Goal: Task Accomplishment & Management: Complete application form

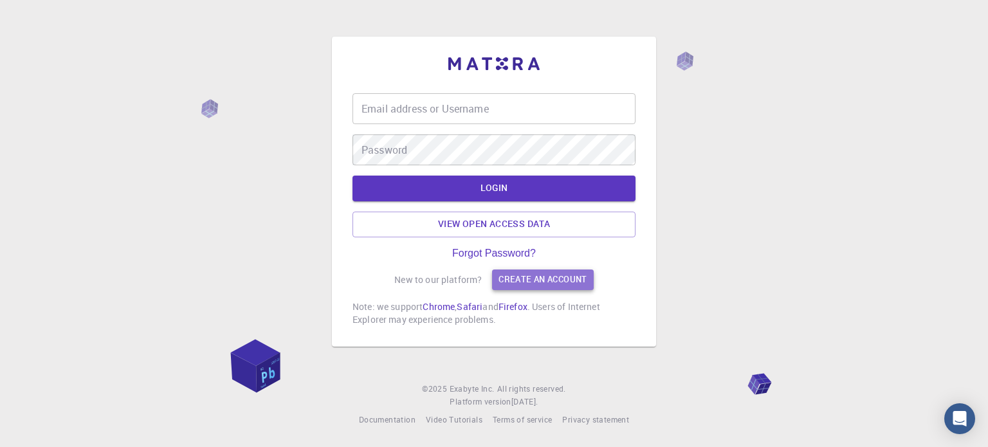
click at [541, 282] on link "Create an account" at bounding box center [542, 280] width 101 height 21
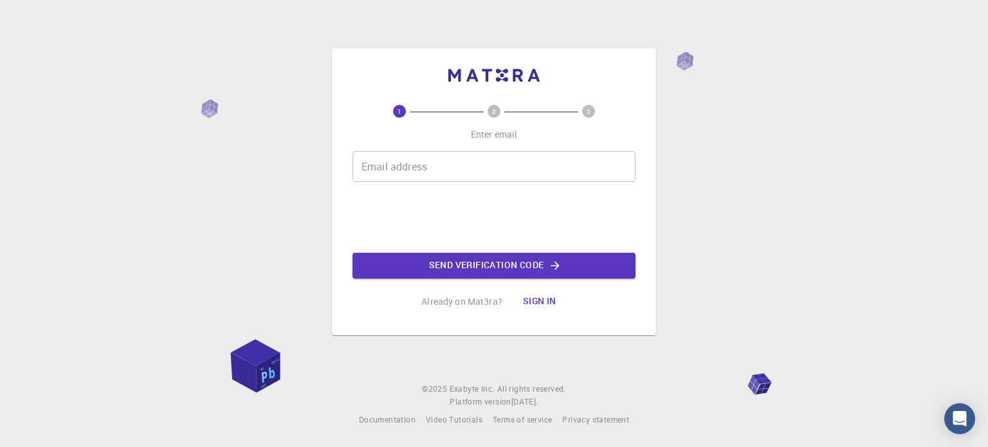
click at [447, 167] on input "Email address" at bounding box center [494, 166] width 283 height 31
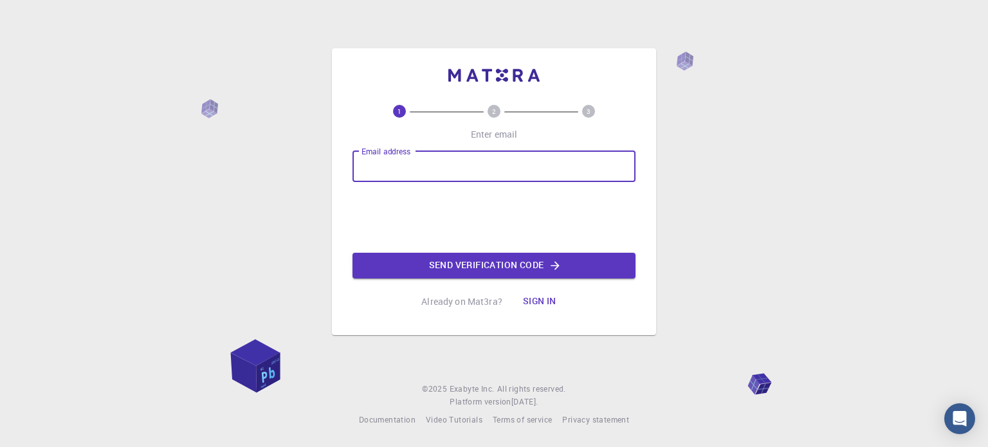
type input "[EMAIL_ADDRESS][DOMAIN_NAME]"
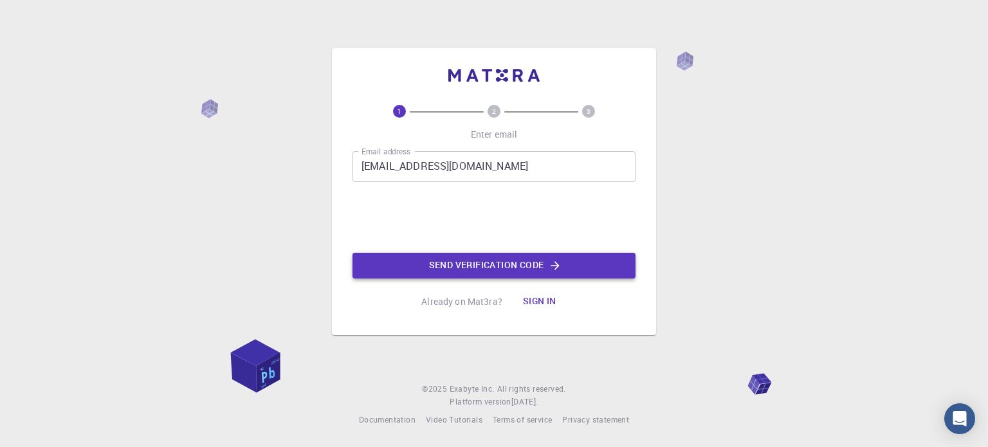
click at [510, 268] on button "Send verification code" at bounding box center [494, 266] width 283 height 26
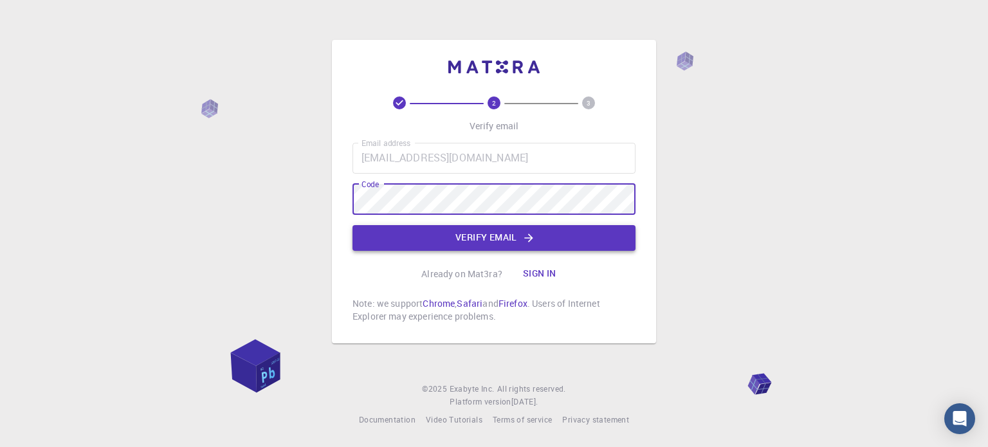
click at [458, 237] on button "Verify email" at bounding box center [494, 238] width 283 height 26
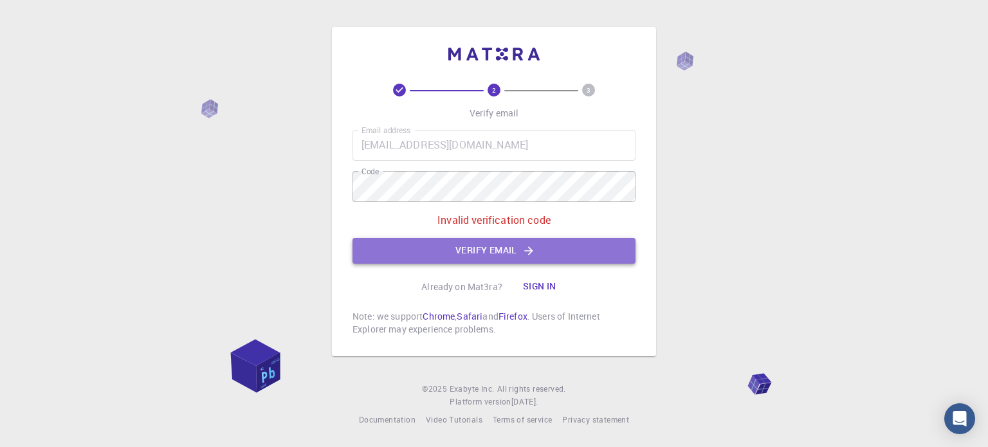
click at [507, 247] on button "Verify email" at bounding box center [494, 251] width 283 height 26
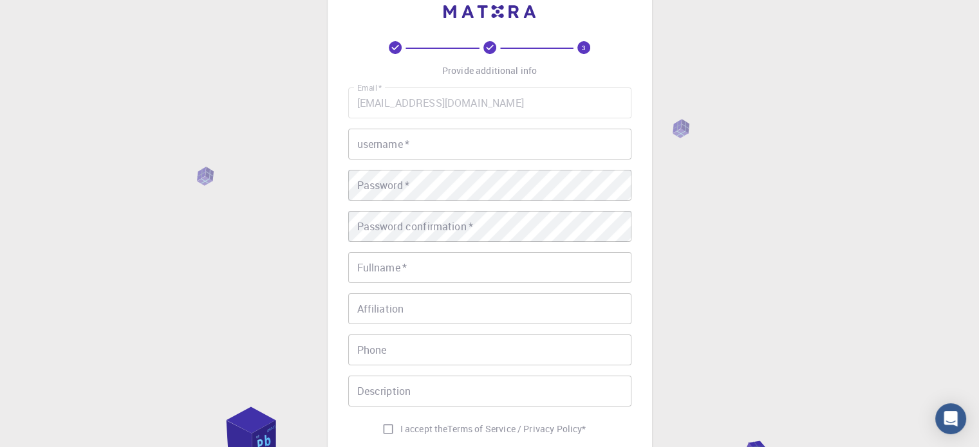
scroll to position [14, 0]
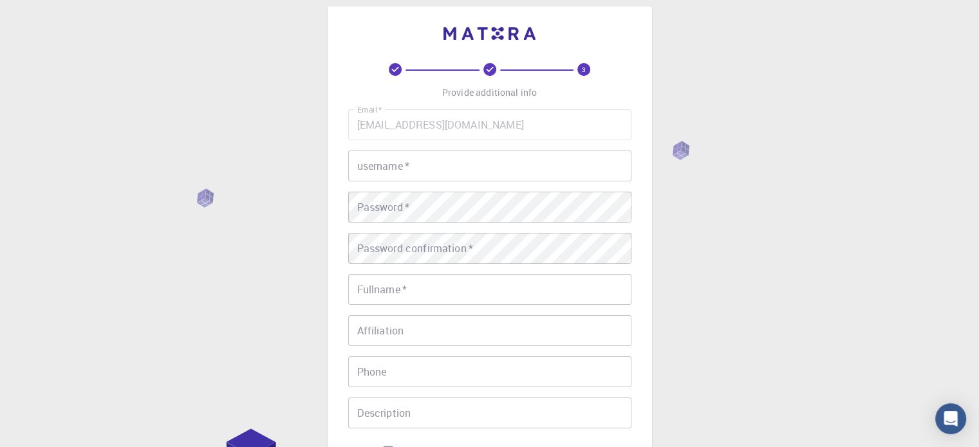
click at [432, 171] on input "username   *" at bounding box center [489, 166] width 283 height 31
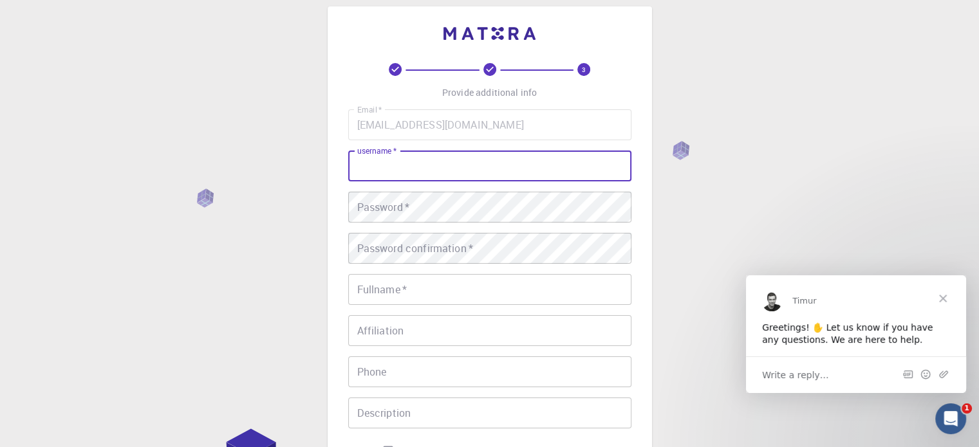
scroll to position [0, 0]
type input "[PERSON_NAME]"
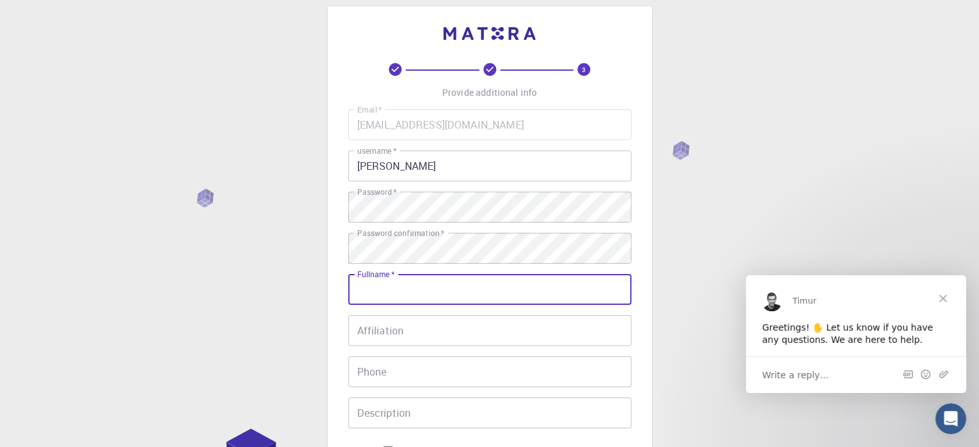
click at [440, 296] on input "Fullname   *" at bounding box center [489, 289] width 283 height 31
type input "j"
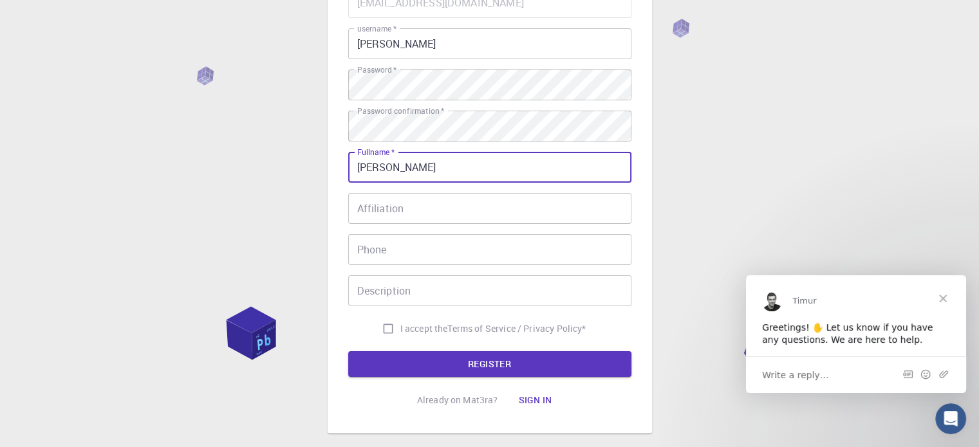
scroll to position [143, 0]
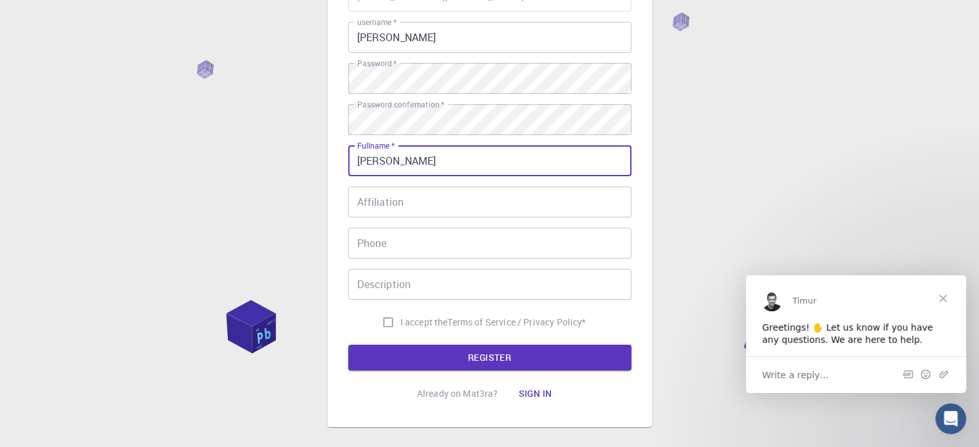
type input "[PERSON_NAME]"
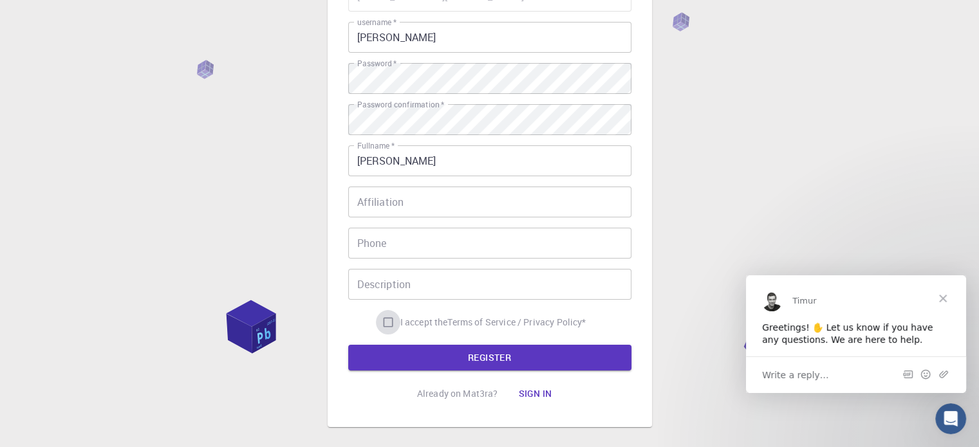
click at [386, 322] on input "I accept the Terms of Service / Privacy Policy *" at bounding box center [388, 322] width 24 height 24
checkbox input "true"
click at [488, 355] on button "REGISTER" at bounding box center [489, 358] width 283 height 26
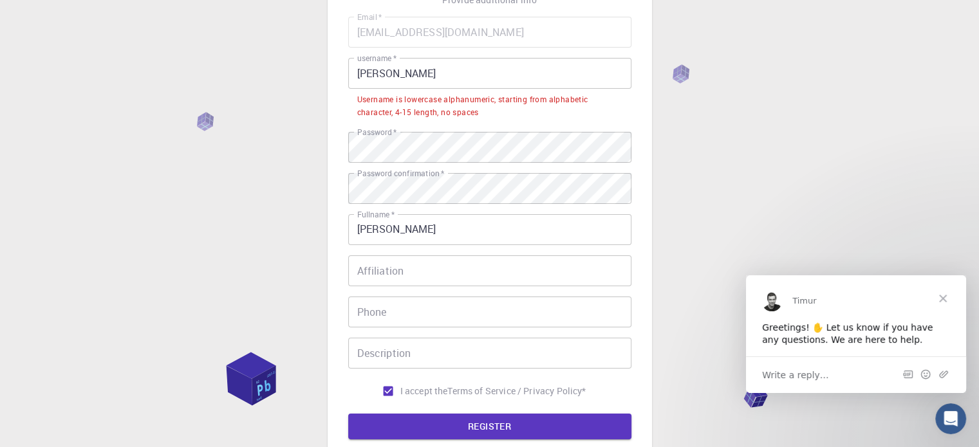
scroll to position [79, 0]
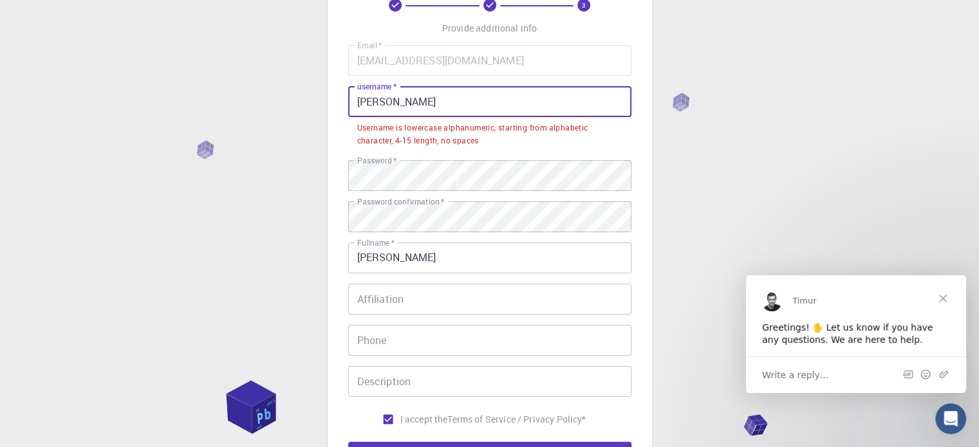
click at [408, 100] on input "[PERSON_NAME]" at bounding box center [489, 101] width 283 height 31
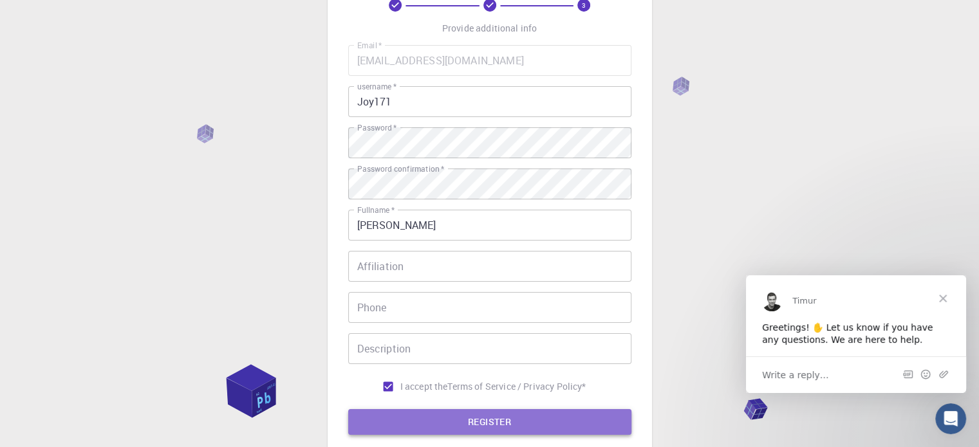
click at [515, 412] on button "REGISTER" at bounding box center [489, 422] width 283 height 26
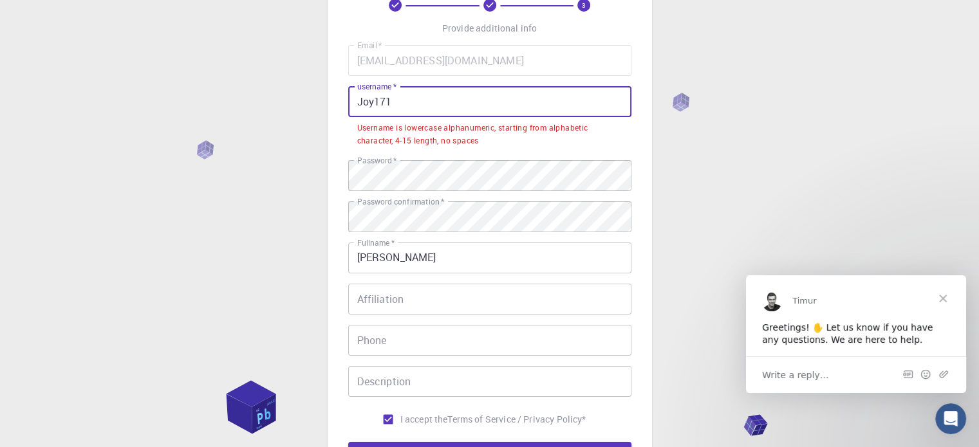
click at [363, 105] on input "Joy171" at bounding box center [489, 101] width 283 height 31
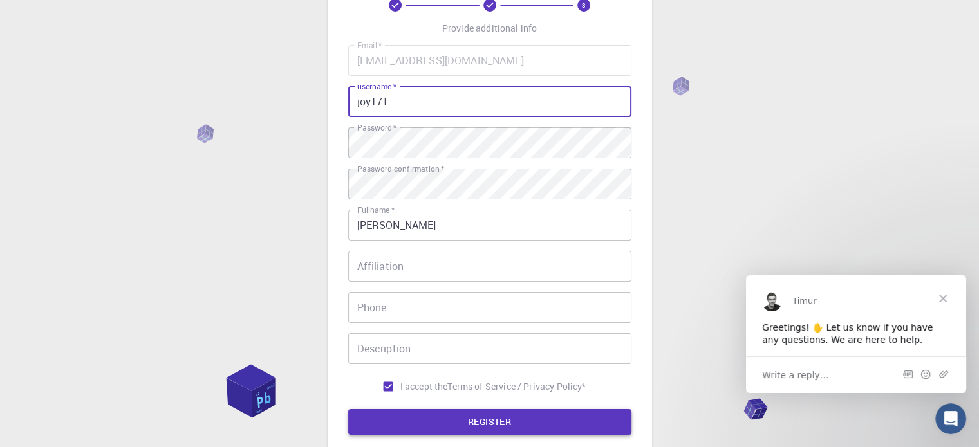
type input "joy171"
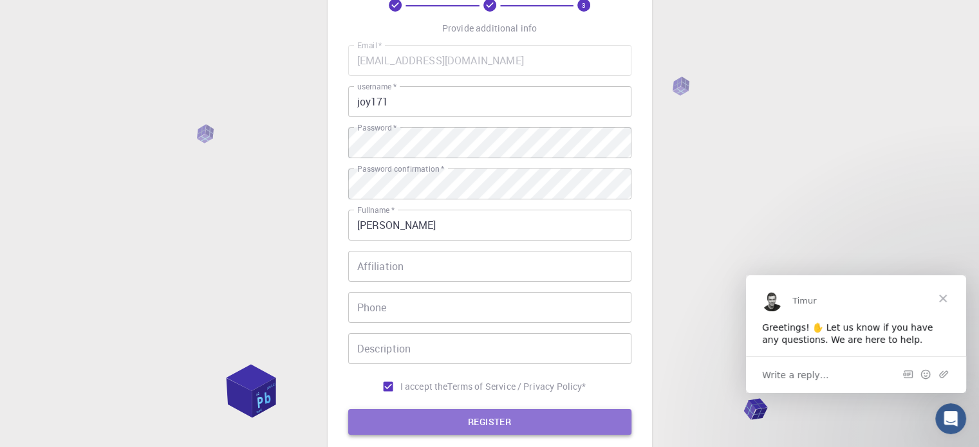
click at [504, 424] on button "REGISTER" at bounding box center [489, 422] width 283 height 26
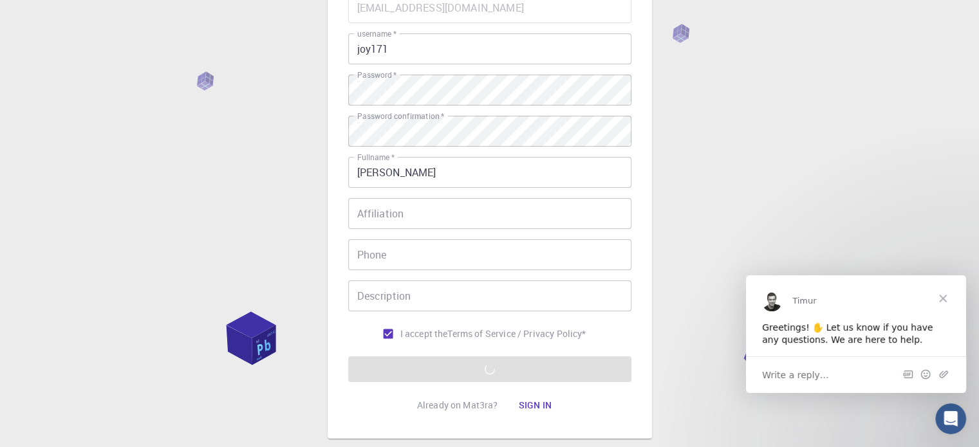
scroll to position [207, 0]
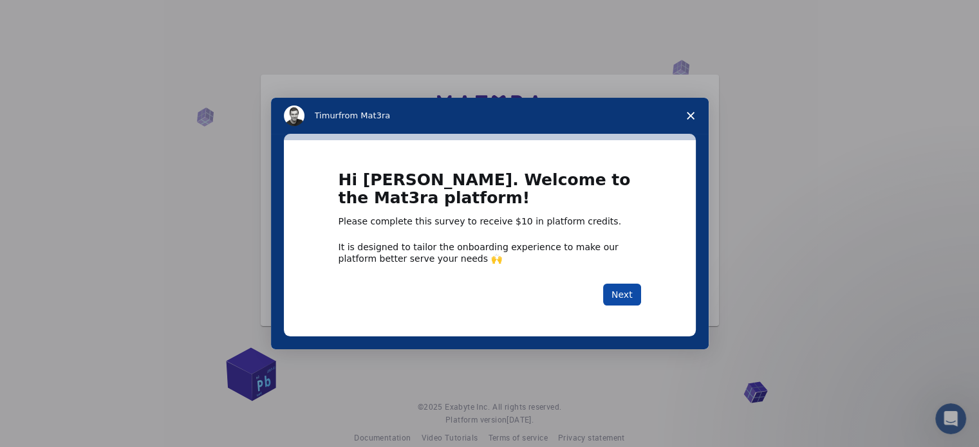
click at [629, 291] on button "Next" at bounding box center [622, 295] width 38 height 22
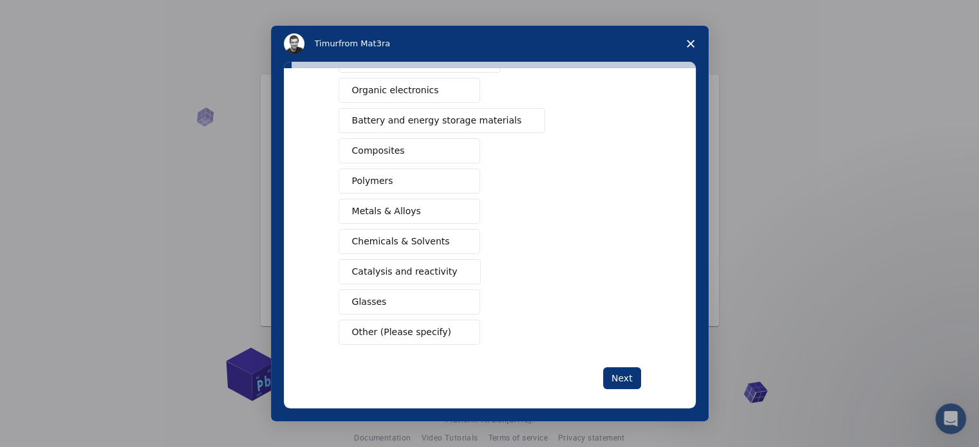
scroll to position [170, 0]
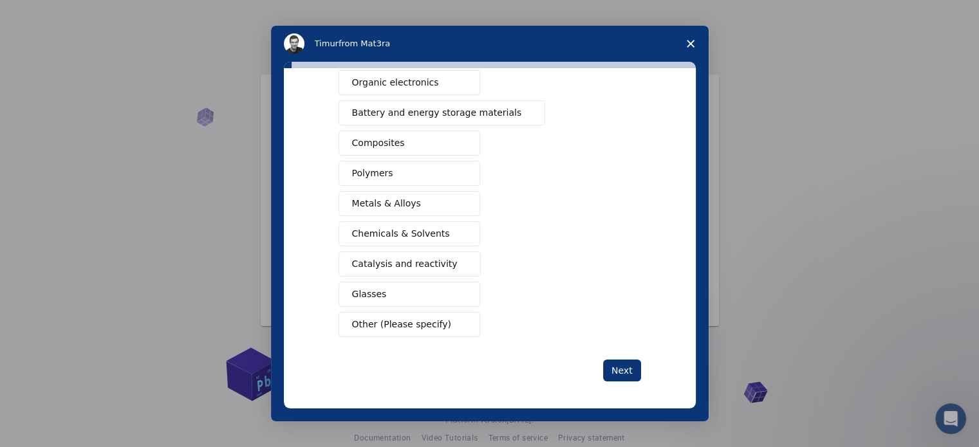
click at [385, 203] on span "Metals & Alloys" at bounding box center [386, 204] width 69 height 14
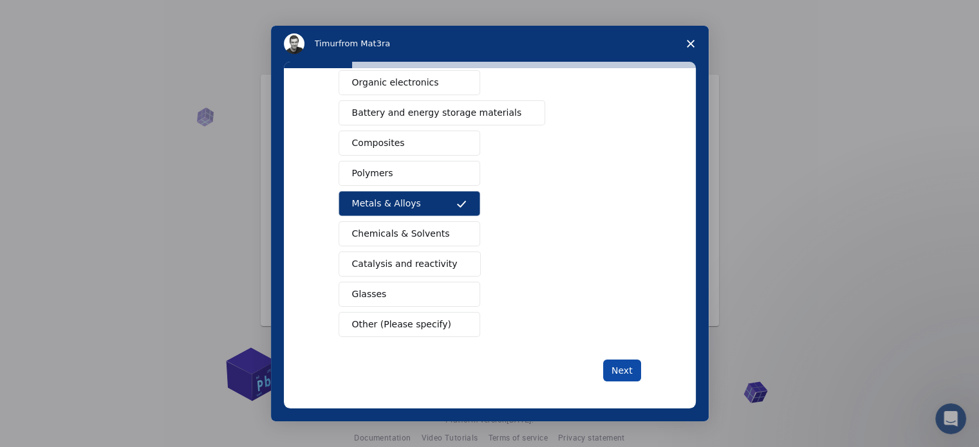
click at [611, 367] on button "Next" at bounding box center [622, 371] width 38 height 22
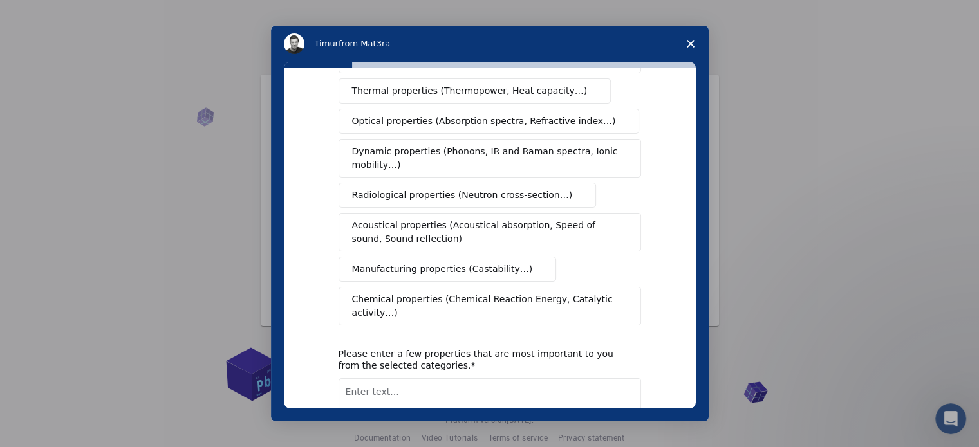
scroll to position [0, 0]
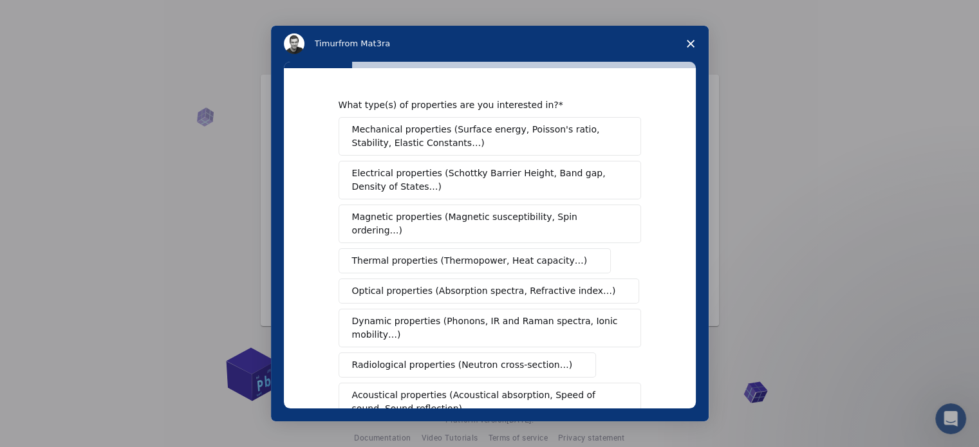
click at [470, 254] on span "Thermal properties (Thermopower, Heat capacity…)" at bounding box center [470, 261] width 236 height 14
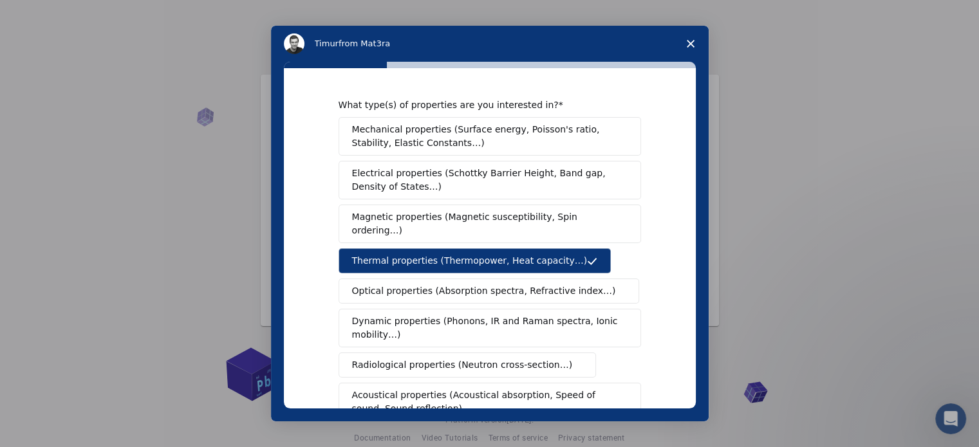
click at [456, 147] on span "Mechanical properties (Surface energy, Poisson's ratio, Stability, Elastic Cons…" at bounding box center [486, 136] width 268 height 27
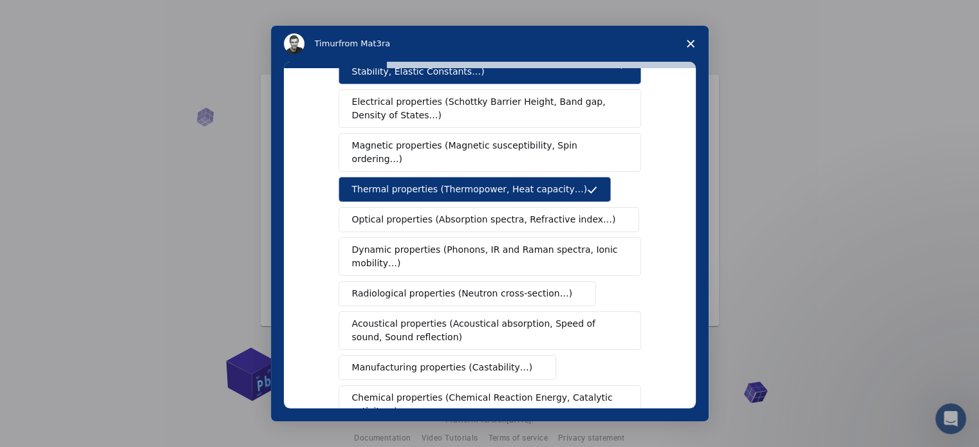
scroll to position [129, 0]
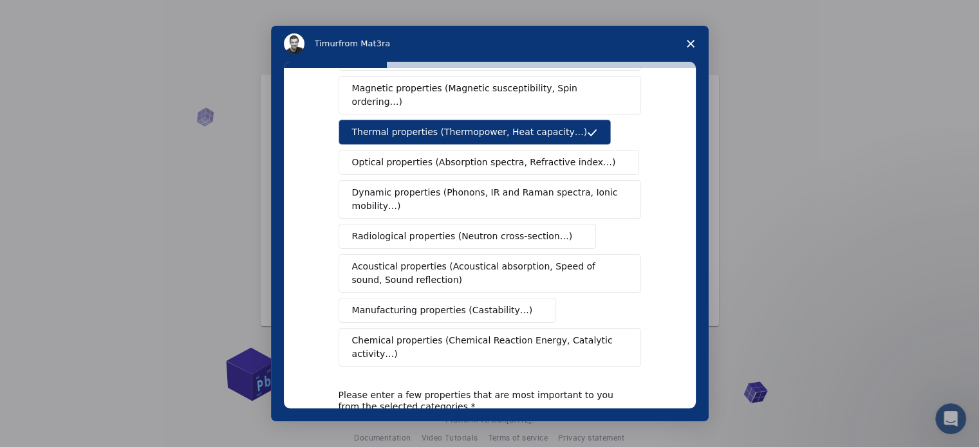
click at [465, 304] on span "Manufacturing properties (Castability…)" at bounding box center [442, 311] width 181 height 14
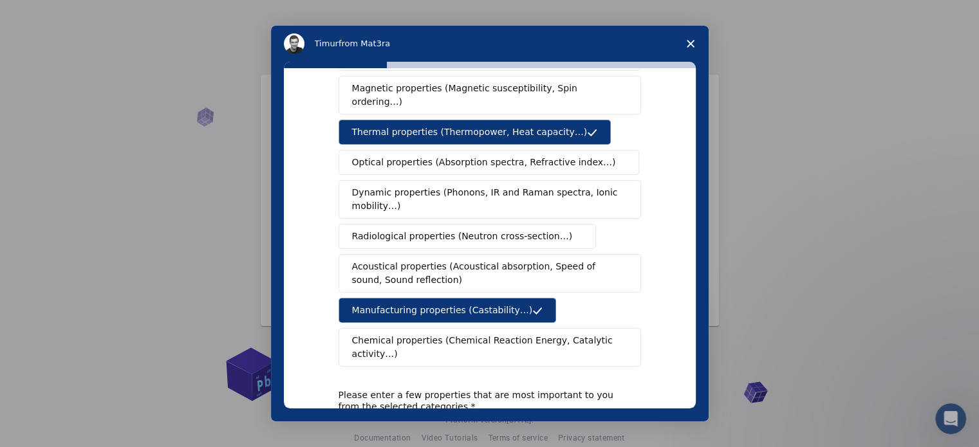
scroll to position [64, 0]
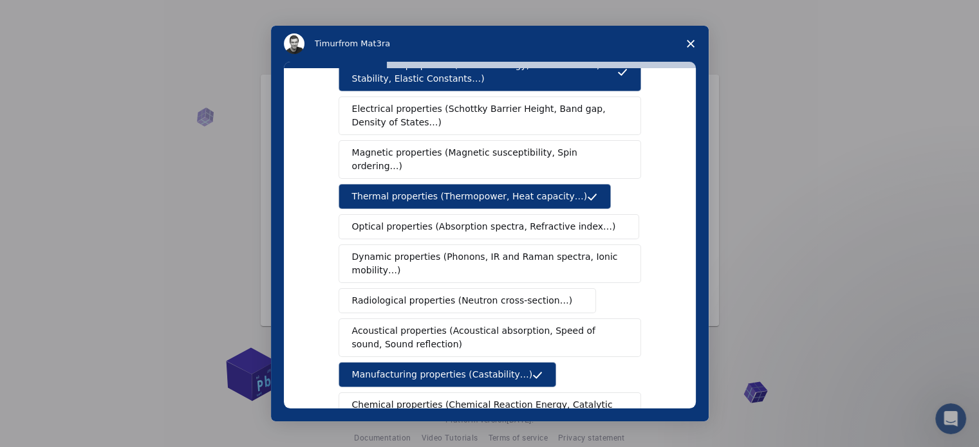
click at [439, 124] on span "Electrical properties (Schottky Barrier Height, Band gap, Density of States…)" at bounding box center [486, 115] width 268 height 27
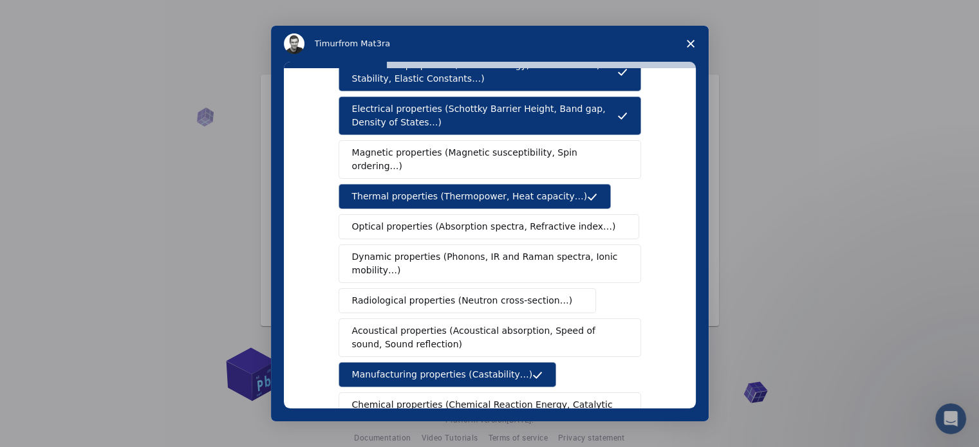
scroll to position [237, 0]
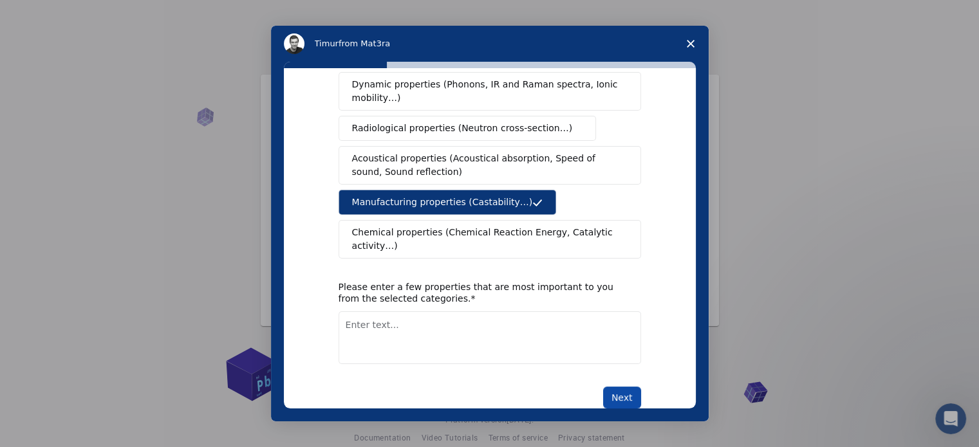
click at [623, 387] on button "Next" at bounding box center [622, 398] width 38 height 22
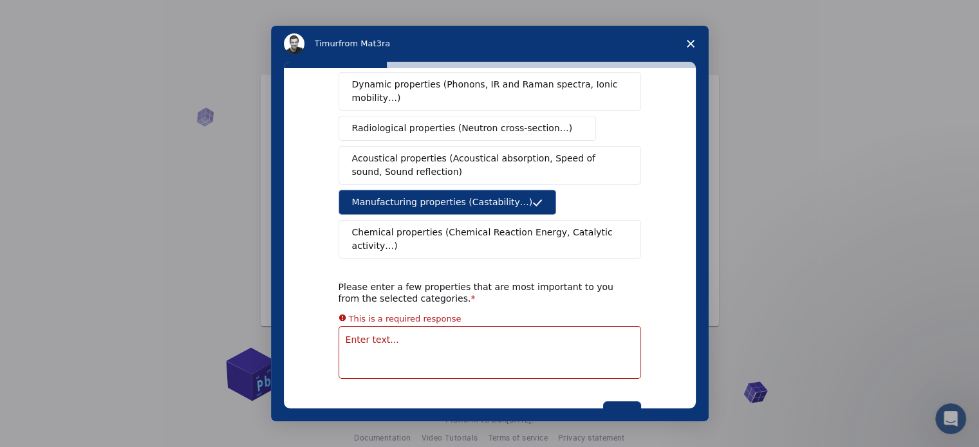
click at [408, 326] on textarea "Enter text..." at bounding box center [489, 352] width 302 height 53
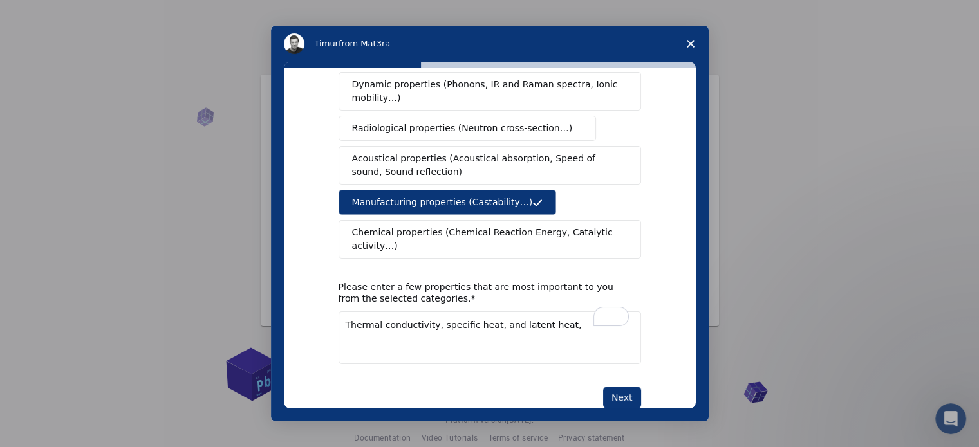
click at [499, 311] on textarea "Thermal conductivity, specific heat, and latent heat," at bounding box center [489, 337] width 302 height 53
click at [544, 311] on textarea "Thermal conductivity, specific heat, latent heat," at bounding box center [489, 337] width 302 height 53
drag, startPoint x: 615, startPoint y: 291, endPoint x: 343, endPoint y: 295, distance: 272.2
click at [343, 311] on textarea "Thermal conductivity, specific heat, latent heat, density, heat flux" at bounding box center [489, 337] width 302 height 53
paste textarea "Specific heat heat of the liquid (cpl) Specific heat heat of the solid (cps) Th…"
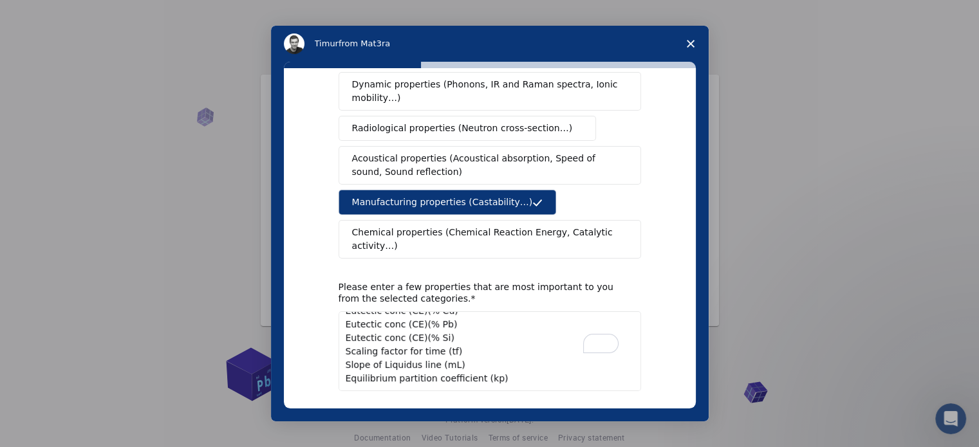
scroll to position [0, 0]
drag, startPoint x: 437, startPoint y: 319, endPoint x: 412, endPoint y: 295, distance: 34.6
click at [412, 311] on textarea "Specific heat of the liquid (cpl) Specific heat of the solid (cps) Thermal cond…" at bounding box center [489, 351] width 302 height 80
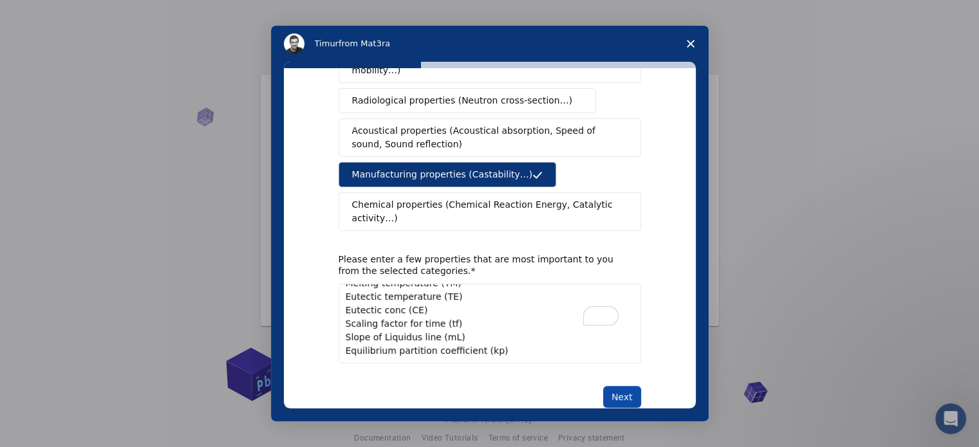
type textarea "Specific heat of the liquid (cpl) Specific heat of the solid (cps) Thermal cond…"
click at [623, 386] on button "Next" at bounding box center [622, 397] width 38 height 22
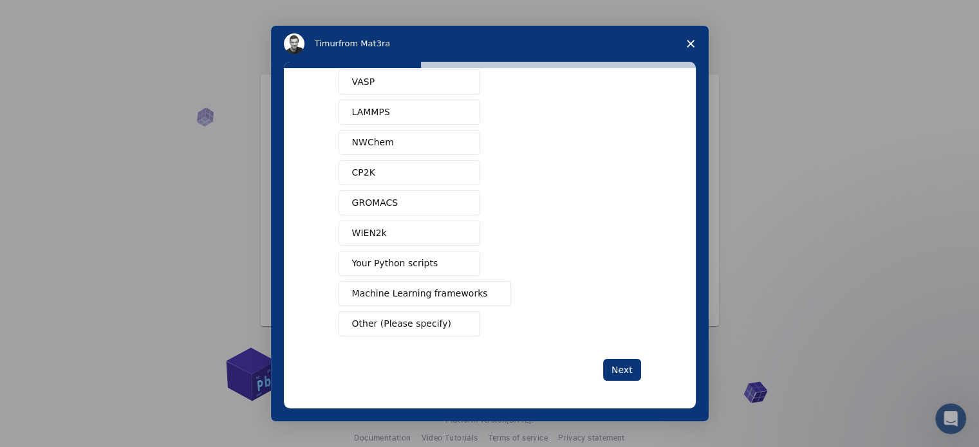
click at [434, 324] on button "Other (Please specify)" at bounding box center [409, 323] width 142 height 25
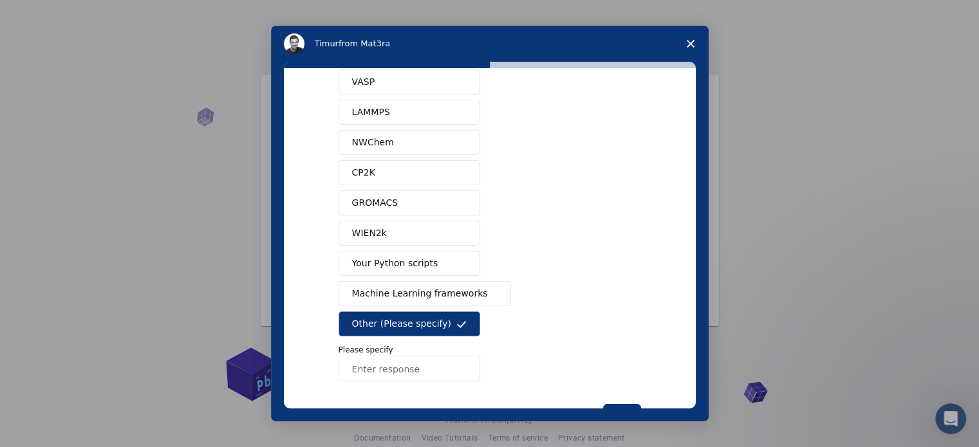
click at [412, 369] on input "Enter response" at bounding box center [409, 369] width 142 height 26
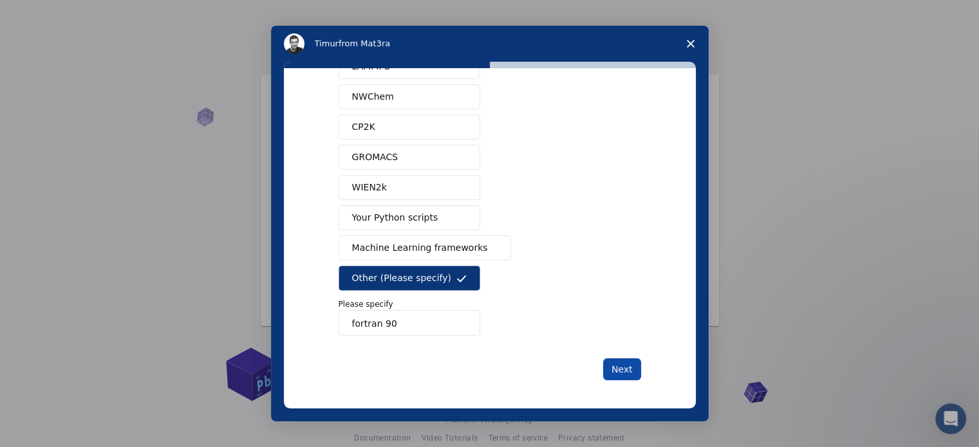
type input "fortran 90"
click at [620, 362] on button "Next" at bounding box center [622, 369] width 38 height 22
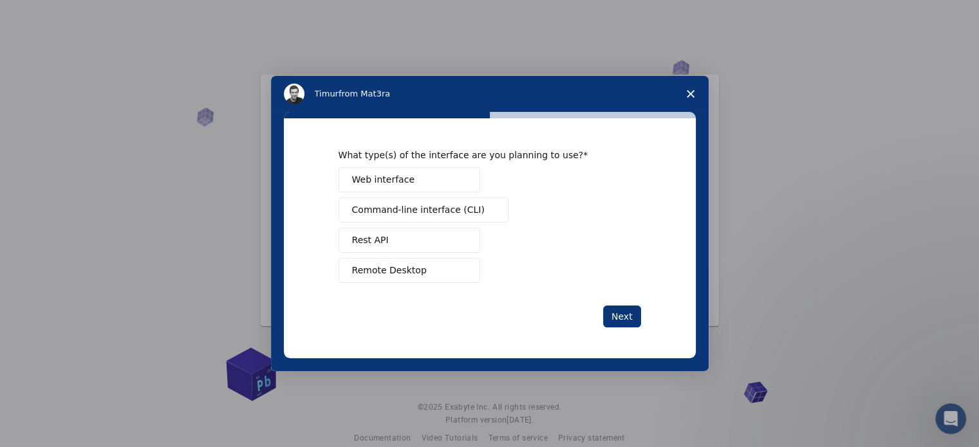
click at [389, 185] on span "Web interface" at bounding box center [383, 180] width 62 height 14
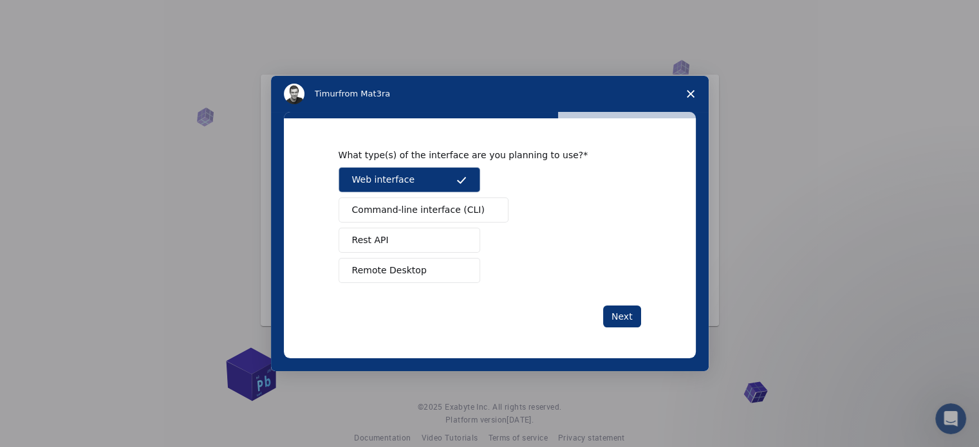
click at [404, 278] on button "Remote Desktop" at bounding box center [409, 270] width 142 height 25
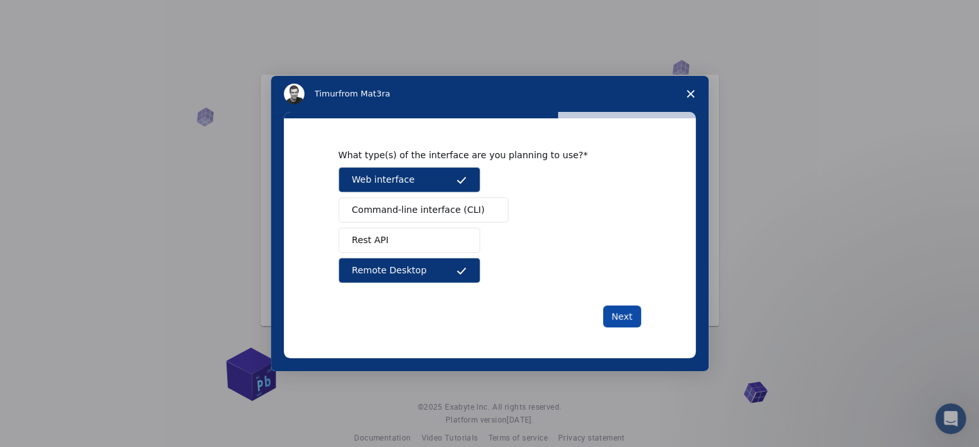
click at [628, 311] on button "Next" at bounding box center [622, 317] width 38 height 22
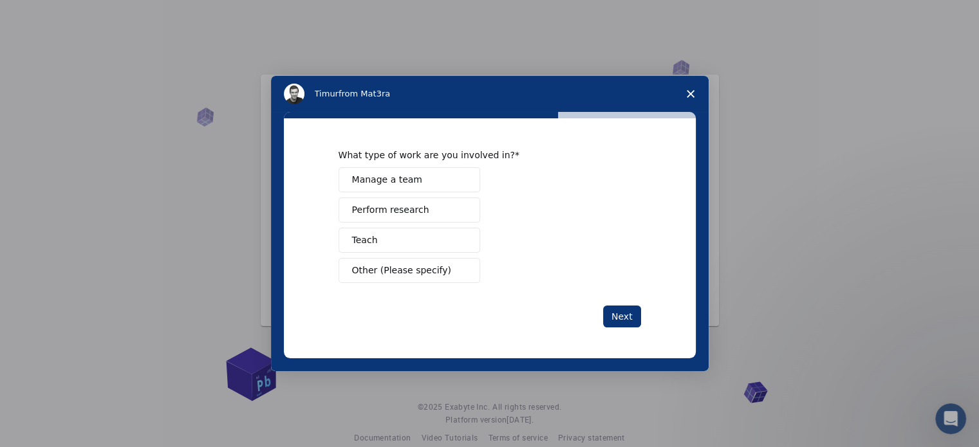
click at [412, 210] on span "Perform research" at bounding box center [390, 210] width 77 height 14
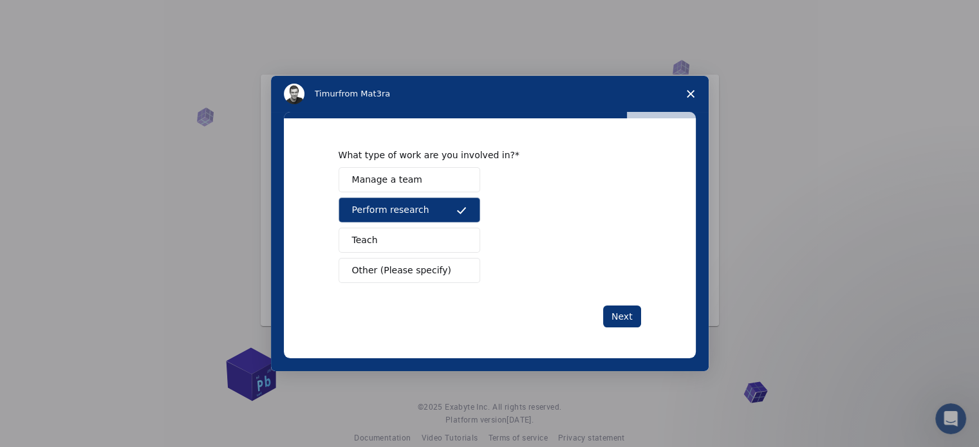
click at [404, 244] on button "Teach" at bounding box center [409, 240] width 142 height 25
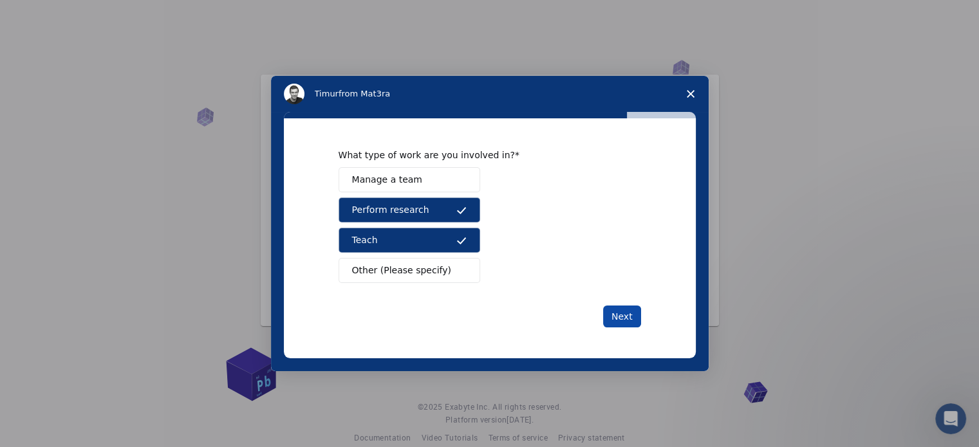
click at [618, 308] on button "Next" at bounding box center [622, 317] width 38 height 22
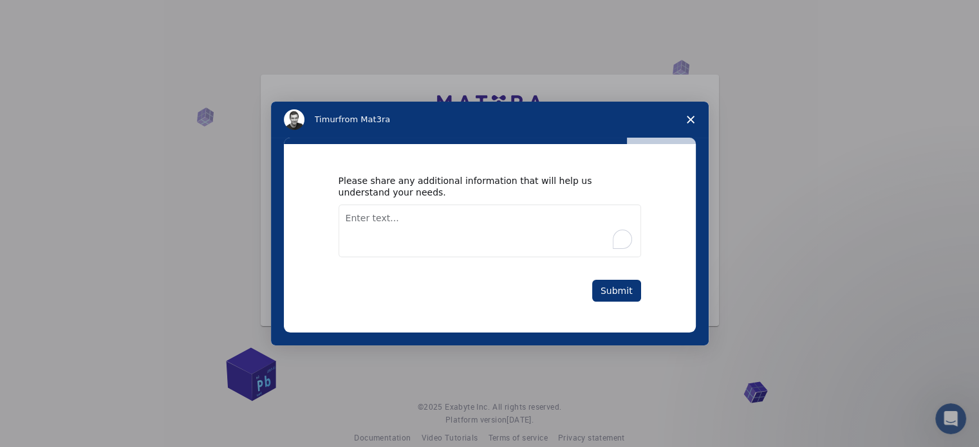
click at [431, 214] on textarea "To enrich screen reader interactions, please activate Accessibility in Grammarl…" at bounding box center [489, 231] width 302 height 53
click at [421, 241] on textarea "I'm doing a solidification work" at bounding box center [489, 231] width 302 height 53
click at [471, 224] on textarea "I'm doing a solidification work" at bounding box center [489, 231] width 302 height 53
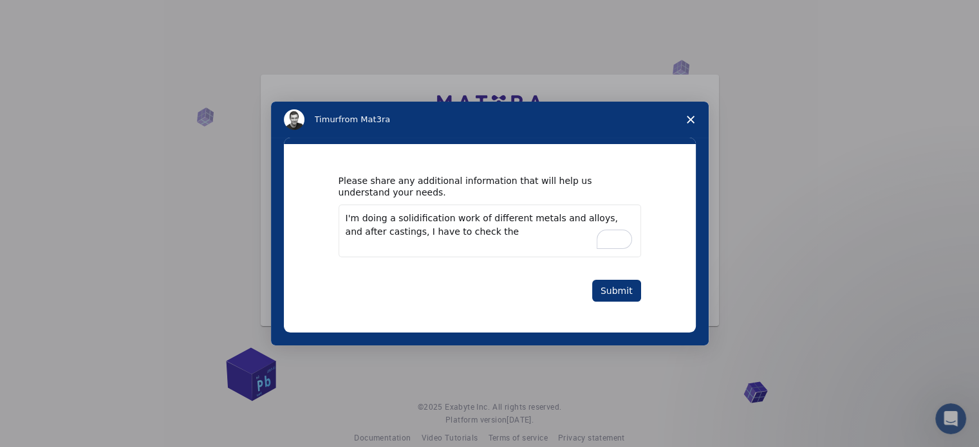
click at [469, 234] on textarea "I'm doing a solidification work of different metals and alloys, and after casti…" at bounding box center [489, 231] width 302 height 53
click at [480, 232] on textarea "I'm doing a solidification work of different metals and alloys, and after the c…" at bounding box center [489, 231] width 302 height 53
click at [0, 0] on qb-div "Replace with s" at bounding box center [0, 0] width 0 height 0
click at [0, 0] on qb-div "Replace with Period ." at bounding box center [0, 0] width 0 height 0
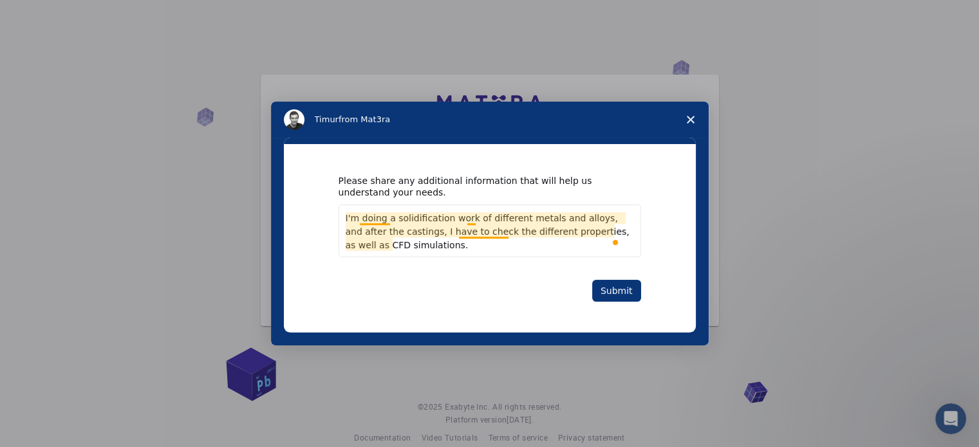
click at [372, 219] on textarea "I'm doing a solidification work of different metals and alloys, and after the c…" at bounding box center [489, 231] width 302 height 53
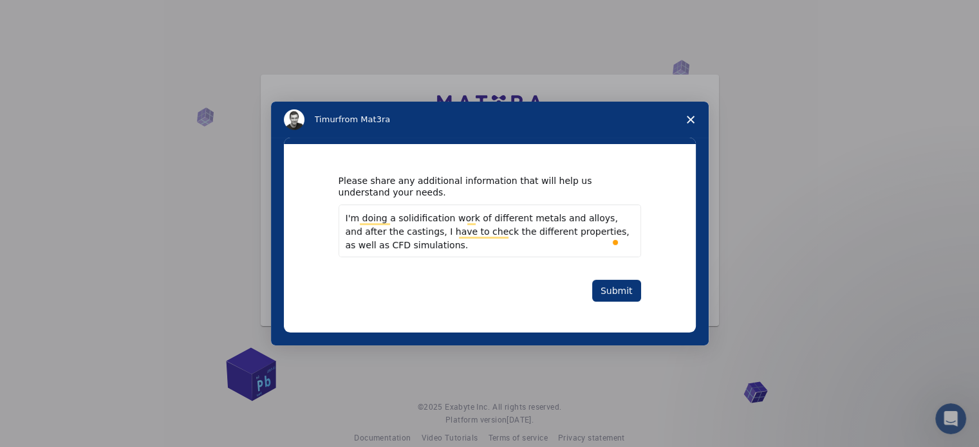
click at [405, 250] on textarea "I'm doing a solidification work of different metals and alloys, and after the c…" at bounding box center [489, 231] width 302 height 53
type textarea "I'm doing a solidification work of different metals and alloys, and after the c…"
click at [615, 243] on div "0" at bounding box center [611, 239] width 14 height 14
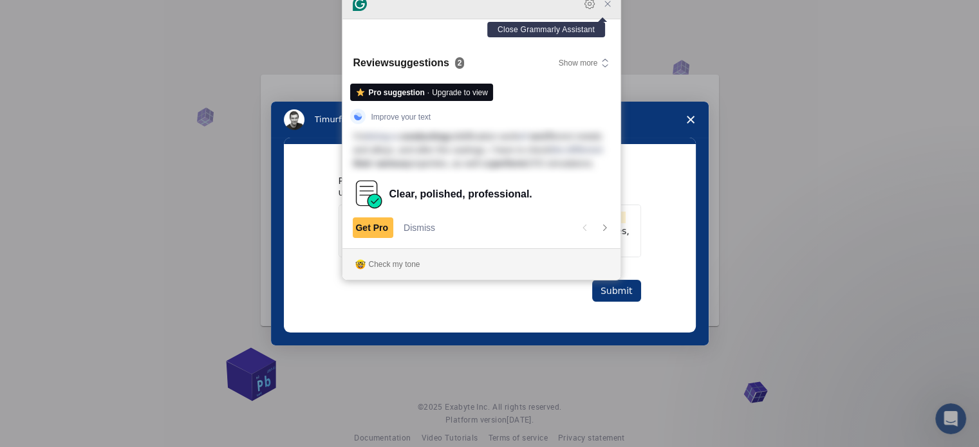
click at [606, 9] on icon "Close Grammarly Assistant" at bounding box center [607, 4] width 10 height 10
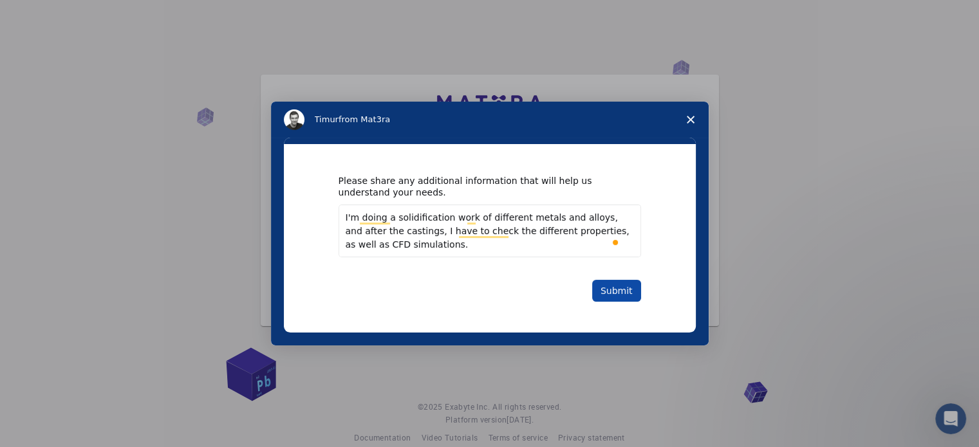
click at [609, 291] on button "Submit" at bounding box center [616, 291] width 49 height 22
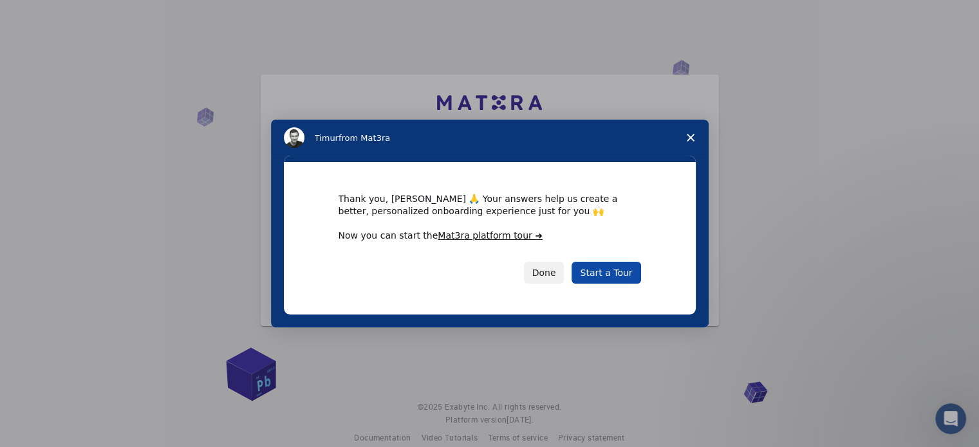
click at [611, 276] on link "Start a Tour" at bounding box center [605, 273] width 69 height 22
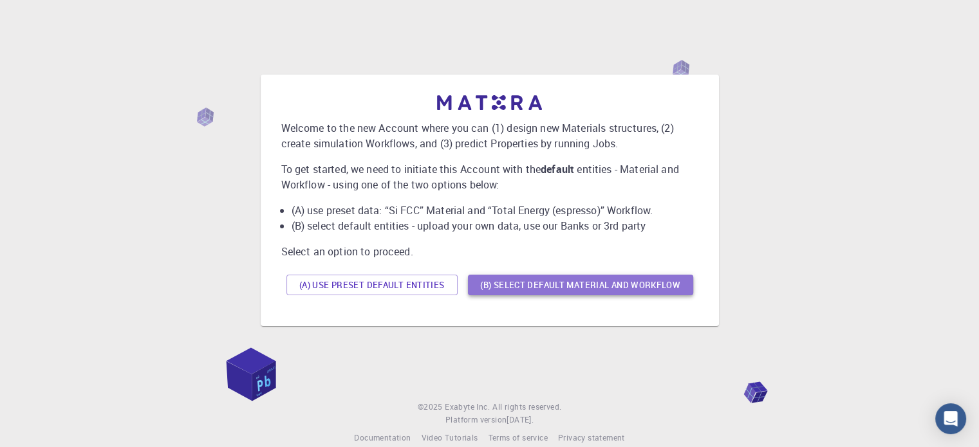
click at [569, 290] on button "(B) Select default material and workflow" at bounding box center [580, 285] width 225 height 21
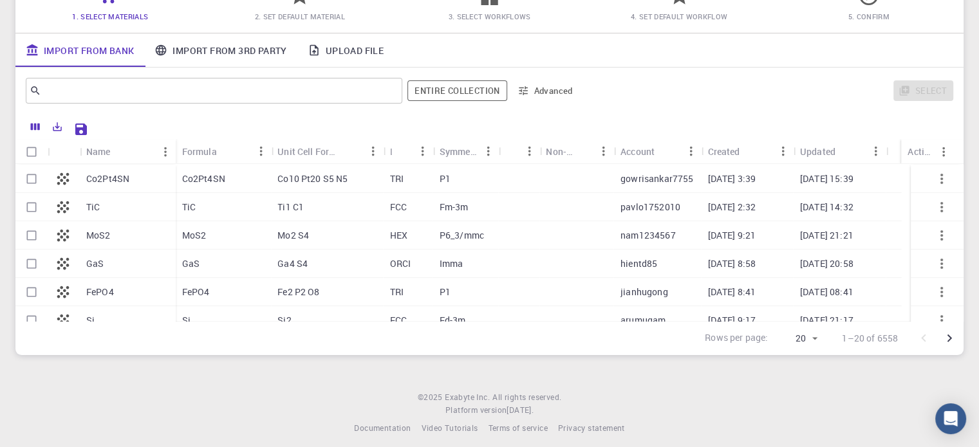
scroll to position [280, 0]
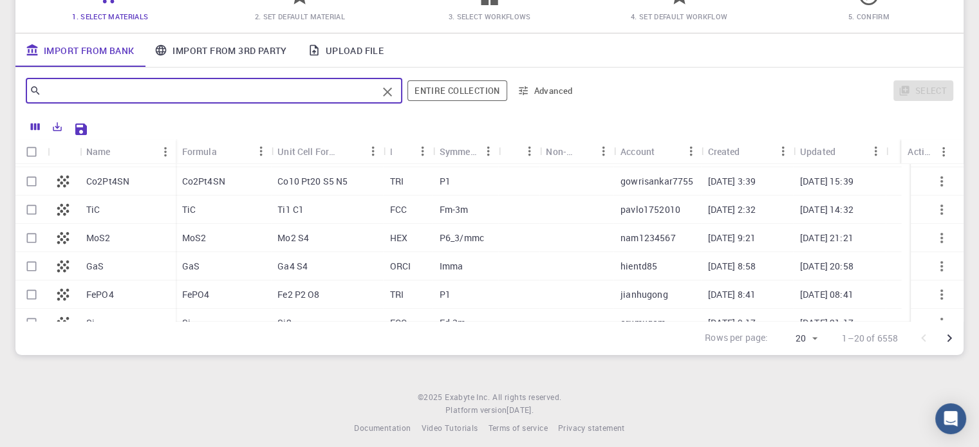
click at [190, 92] on input "text" at bounding box center [209, 91] width 336 height 18
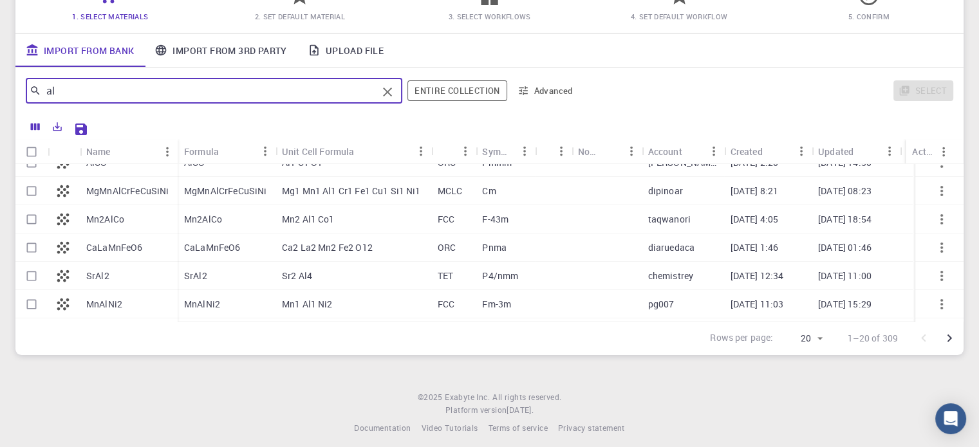
scroll to position [64, 0]
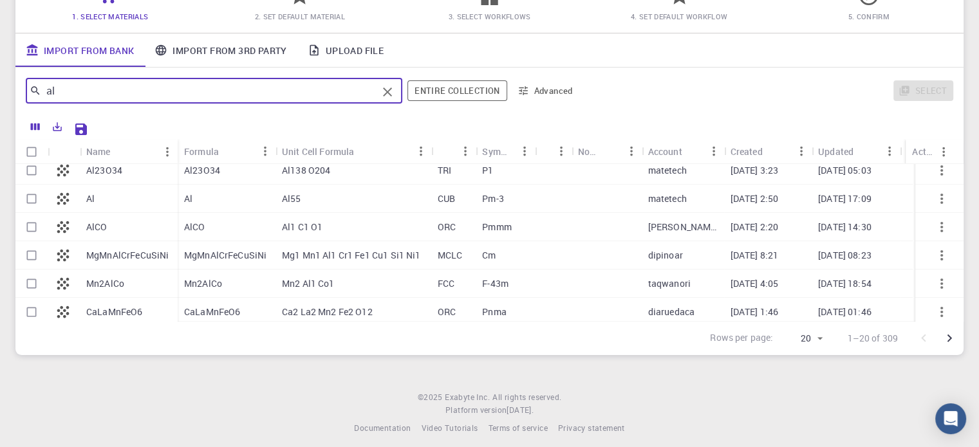
click at [122, 84] on input "al" at bounding box center [209, 91] width 336 height 18
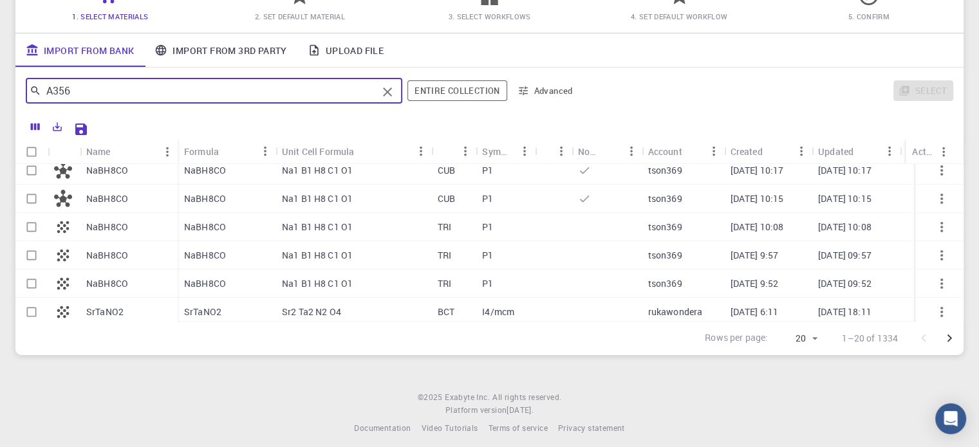
scroll to position [0, 0]
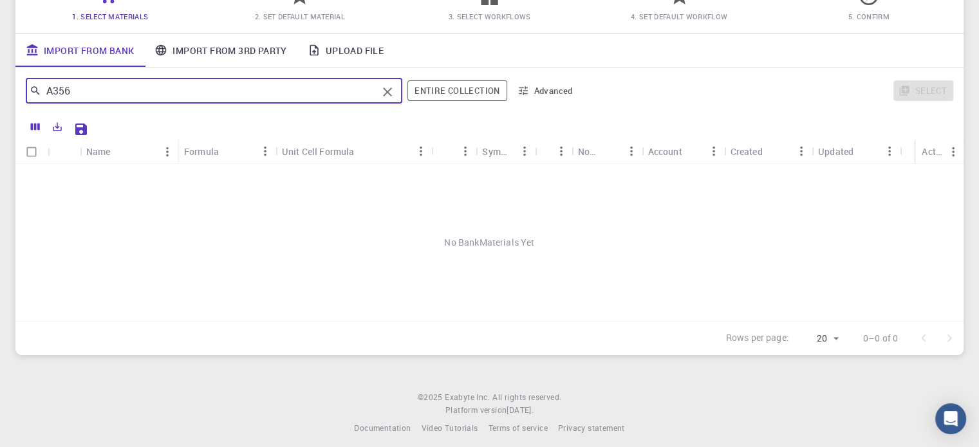
click at [124, 88] on input "A356" at bounding box center [209, 91] width 336 height 18
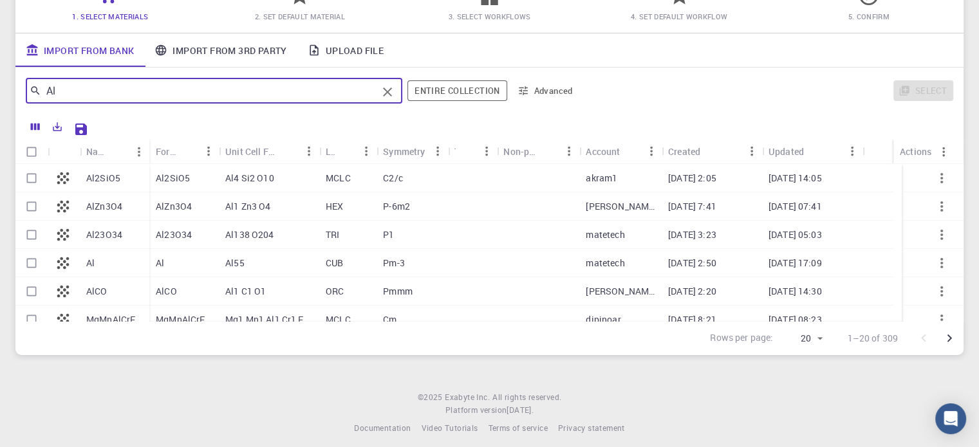
type input "Al"
click at [134, 267] on div "Al" at bounding box center [114, 263] width 69 height 28
checkbox input "true"
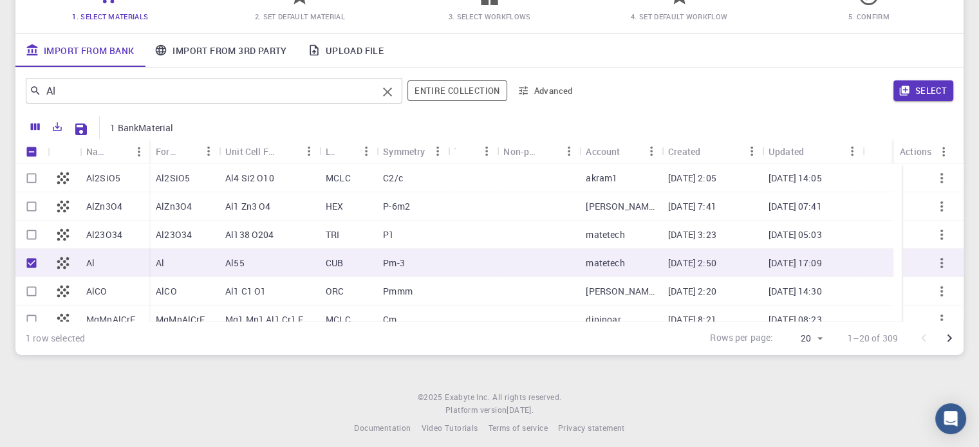
click at [174, 90] on input "Al" at bounding box center [209, 91] width 336 height 18
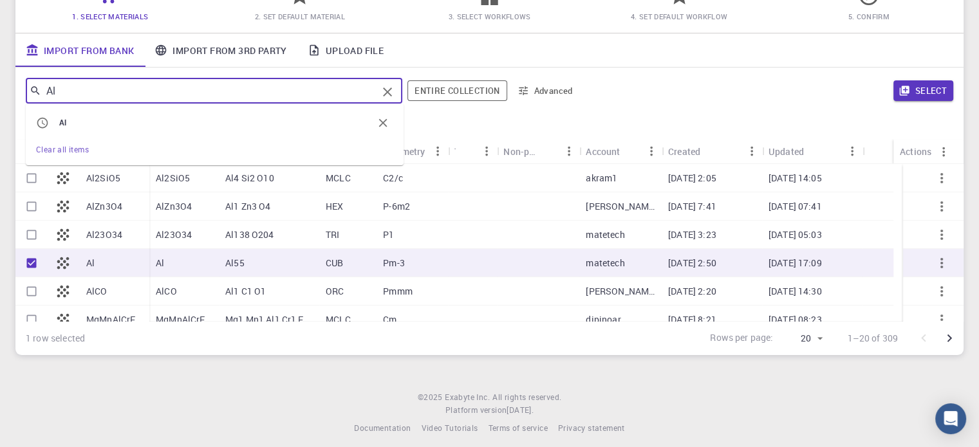
click at [174, 90] on input "Al" at bounding box center [209, 91] width 336 height 18
type input "si"
checkbox input "false"
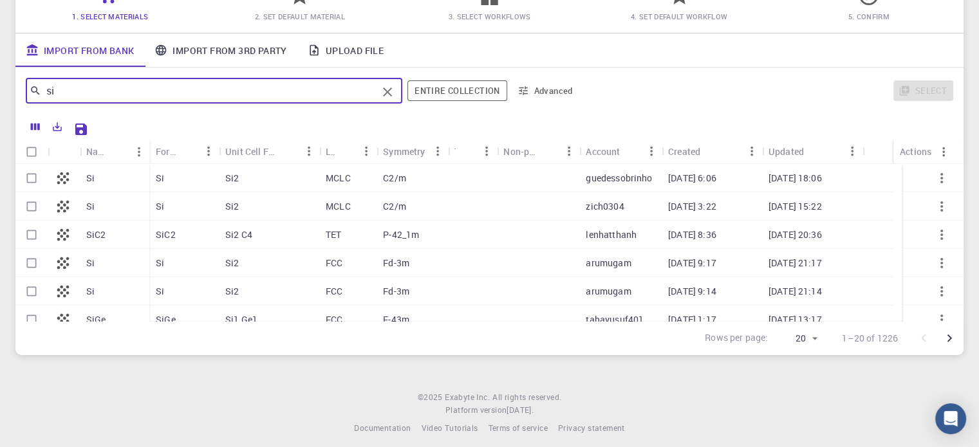
type input "si"
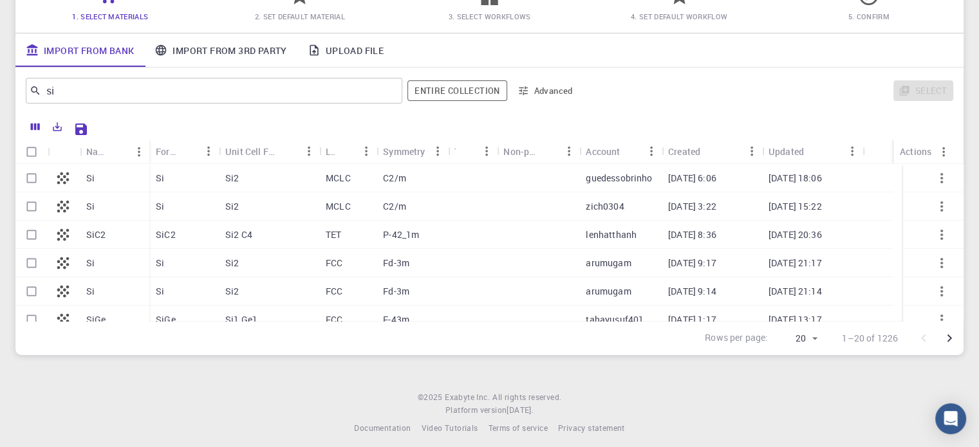
click at [107, 267] on div "Si" at bounding box center [114, 263] width 69 height 28
checkbox input "true"
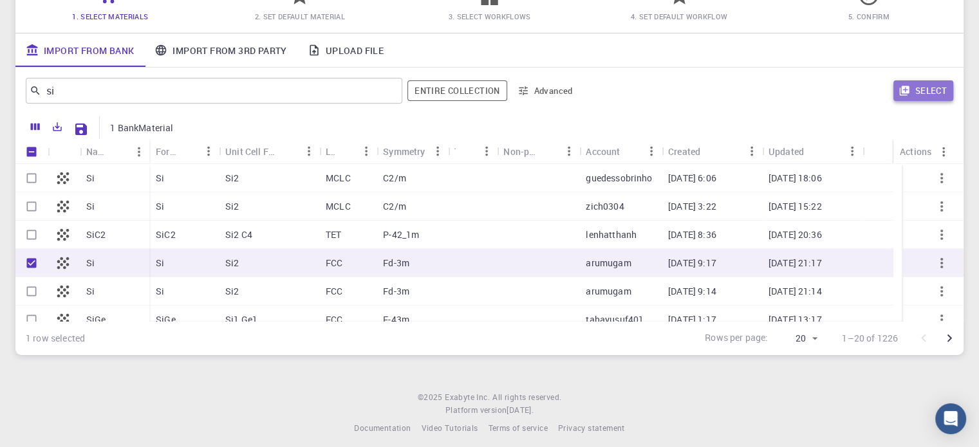
click at [924, 91] on button "Select" at bounding box center [923, 90] width 60 height 21
